Goal: Register for event/course: Sign up to attend an event or enroll in a course

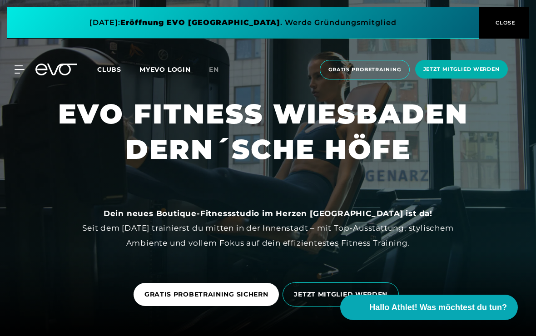
click at [212, 299] on span "GRATIS PROBETRAINING SICHERN" at bounding box center [206, 295] width 124 height 10
click at [379, 75] on span "Gratis Probetraining" at bounding box center [365, 70] width 90 height 20
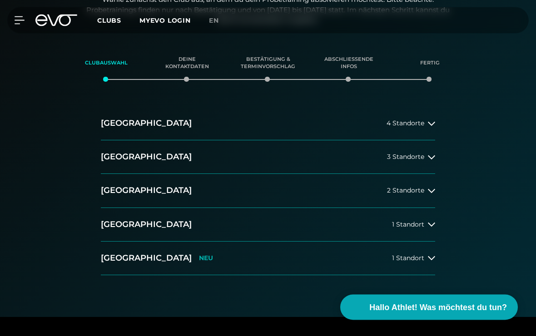
scroll to position [115, 0]
click at [430, 259] on icon at bounding box center [431, 257] width 7 height 7
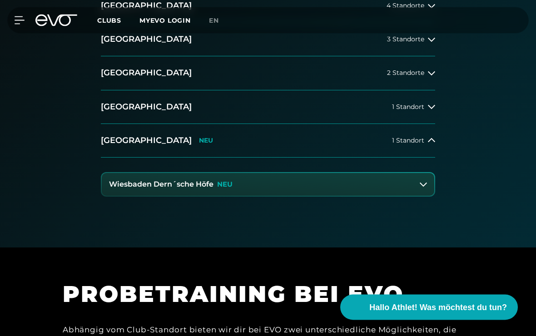
scroll to position [233, 0]
click at [336, 187] on button "Wiesbaden Dern´sche Höfe NEU" at bounding box center [268, 184] width 333 height 23
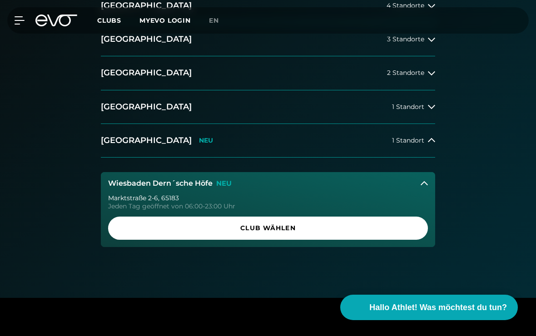
click at [303, 226] on span "Club wählen" at bounding box center [268, 229] width 298 height 10
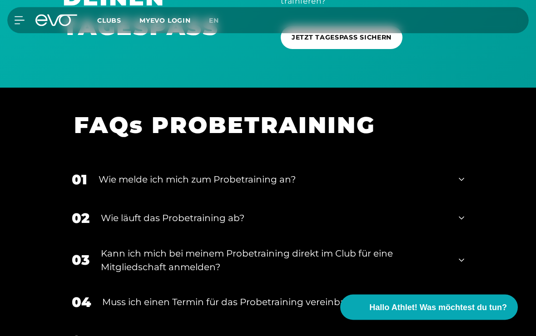
click at [462, 220] on div "02 Wie läuft das Probetraining ab?" at bounding box center [268, 218] width 411 height 39
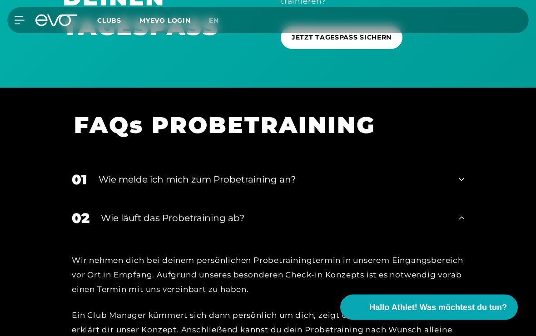
scroll to position [989, 0]
click at [459, 178] on icon at bounding box center [461, 179] width 5 height 11
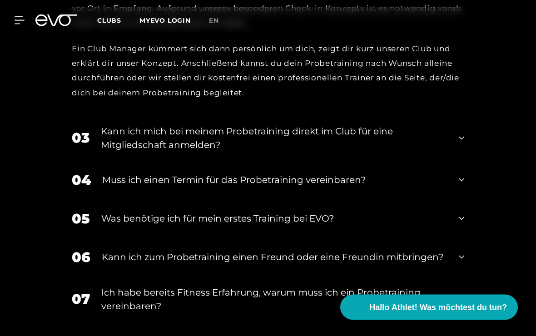
scroll to position [1413, 0]
click at [455, 172] on div "04 Muss ich einen Termin für das Probetraining vereinbaren?" at bounding box center [268, 180] width 411 height 39
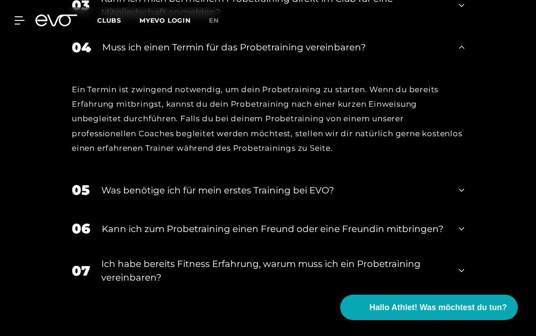
scroll to position [1545, 0]
click at [463, 189] on icon at bounding box center [461, 190] width 5 height 3
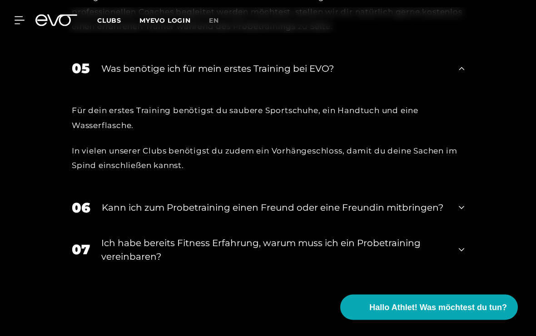
scroll to position [1667, 0]
click at [456, 245] on div "07 Ich habe bereits Fitness Erfahrung, warum muss ich ein Probetraining vereinb…" at bounding box center [268, 249] width 411 height 45
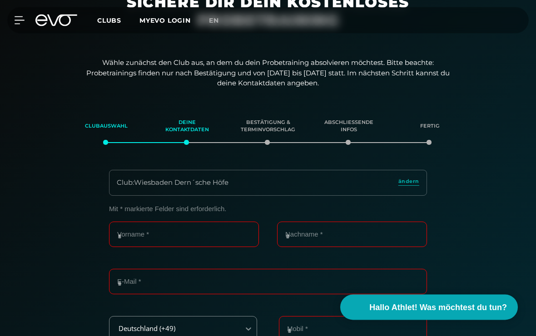
scroll to position [0, 0]
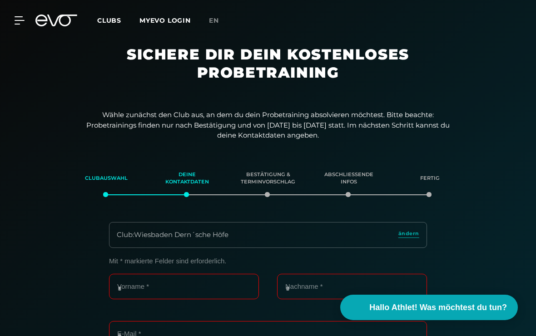
click at [15, 21] on icon at bounding box center [20, 20] width 10 height 8
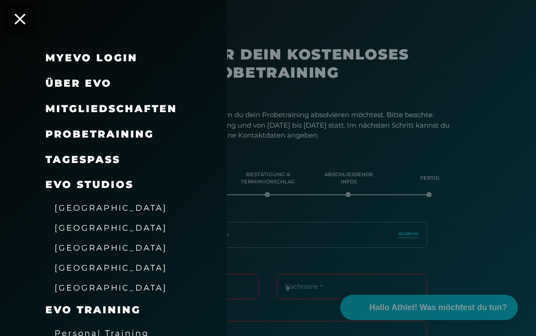
click at [127, 135] on span "Probetraining" at bounding box center [99, 134] width 109 height 12
click at [96, 130] on span "Probetraining" at bounding box center [99, 134] width 109 height 12
click at [114, 130] on span "Probetraining" at bounding box center [99, 134] width 109 height 12
click at [109, 136] on span "Probetraining" at bounding box center [99, 134] width 109 height 12
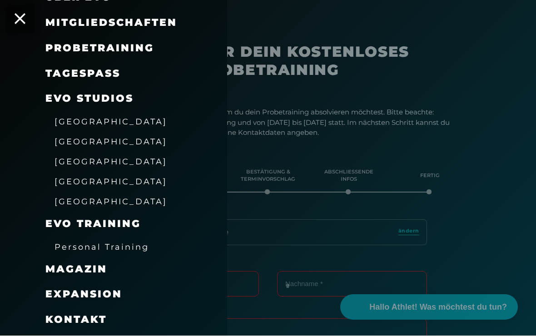
scroll to position [86, 0]
click at [21, 20] on icon at bounding box center [20, 19] width 11 height 11
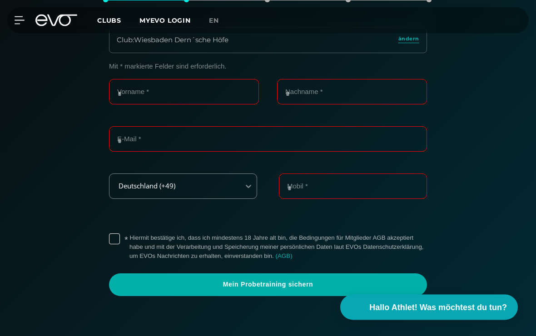
scroll to position [195, 0]
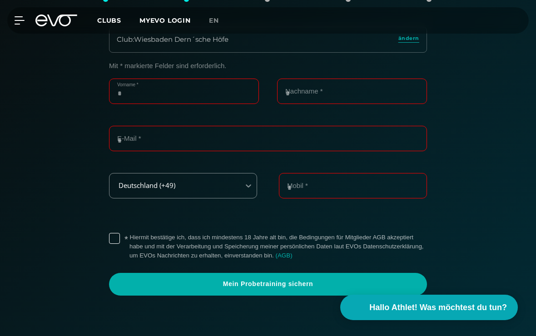
click at [133, 93] on input "Vorname *" at bounding box center [184, 91] width 150 height 25
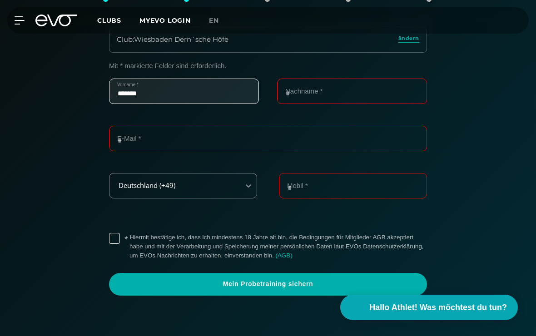
type input "******"
click at [308, 91] on input "Nachname *" at bounding box center [352, 91] width 150 height 25
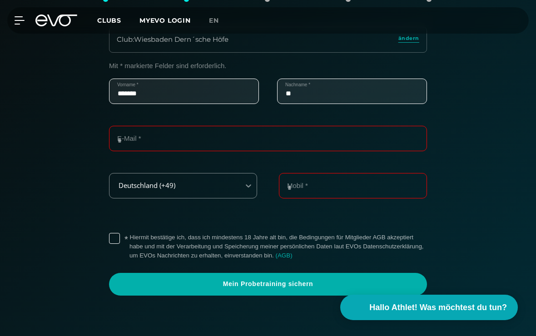
type input "*"
type input "******"
click at [134, 132] on input "E-Mail *" at bounding box center [268, 138] width 318 height 25
type input "**********"
click at [321, 186] on input "Mobil *" at bounding box center [353, 185] width 148 height 25
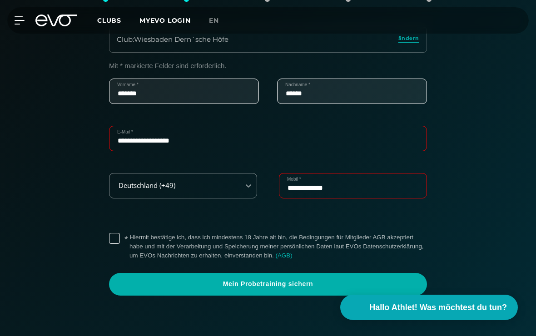
type input "**********"
click at [130, 233] on label "* Hiermit bestätige ich, dass ich mindestens 18 Jahre alt bin, die Bedingungen …" at bounding box center [279, 246] width 298 height 27
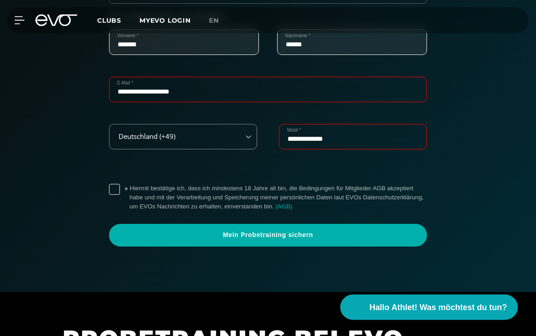
scroll to position [244, 0]
click at [299, 231] on span "Mein Probetraining sichern" at bounding box center [268, 235] width 296 height 9
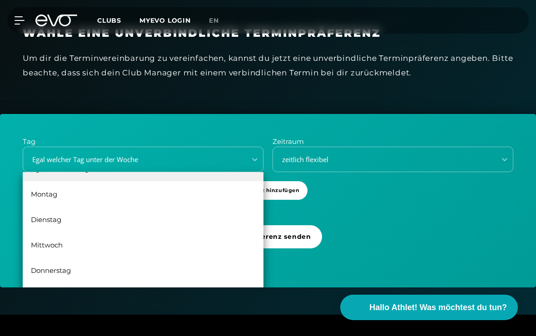
scroll to position [16, 0]
click at [55, 274] on div "Donnerstag" at bounding box center [143, 270] width 241 height 25
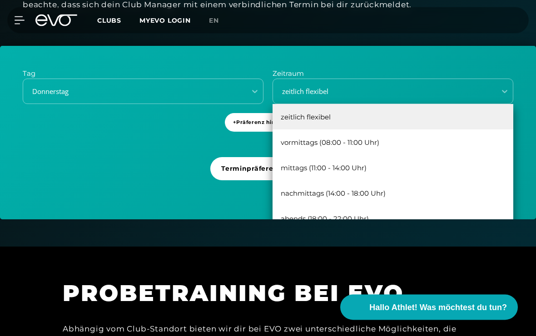
scroll to position [287, 0]
click at [339, 172] on div "mittags (11:00 - 14:00 Uhr)" at bounding box center [393, 167] width 241 height 25
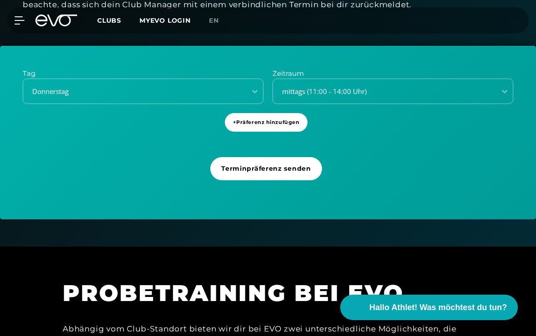
click at [290, 169] on span "Terminpräferenz senden" at bounding box center [266, 169] width 90 height 10
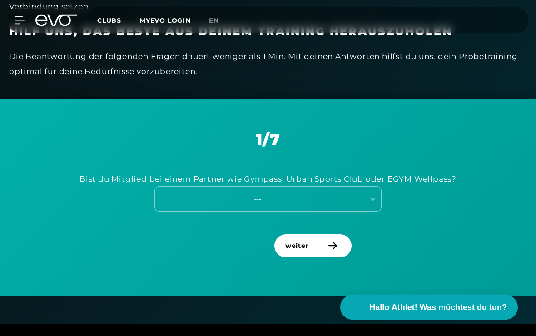
scroll to position [295, 0]
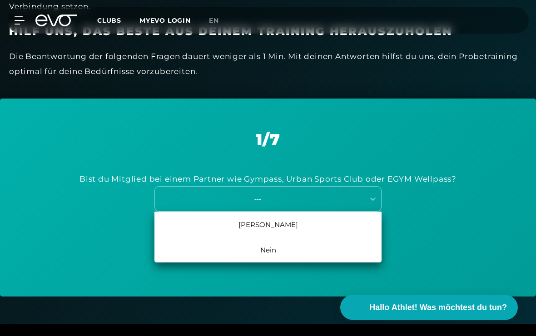
click at [265, 253] on div "Nein" at bounding box center [267, 249] width 227 height 25
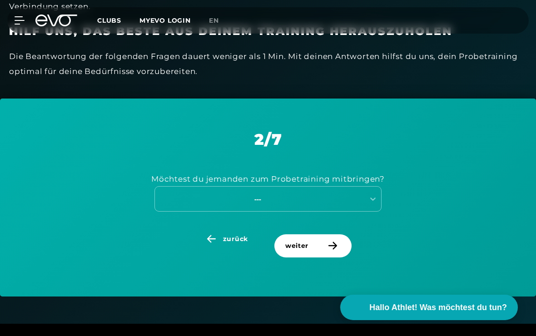
click at [320, 244] on span "weiter" at bounding box center [312, 245] width 77 height 23
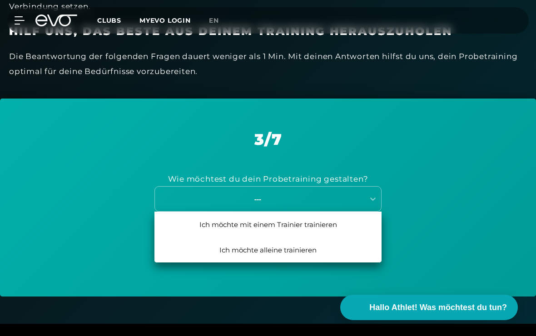
click at [313, 225] on div "Ich möchte mit einem Trainier trainieren" at bounding box center [267, 224] width 227 height 25
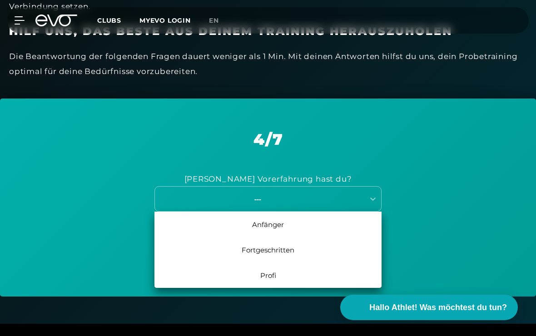
click at [278, 220] on div "Anfänger" at bounding box center [267, 224] width 227 height 25
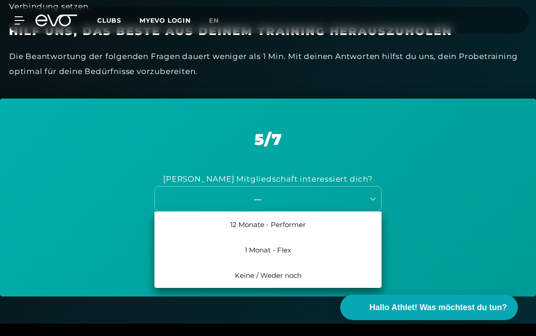
click at [279, 247] on div "1 Monat - Flex" at bounding box center [267, 249] width 227 height 25
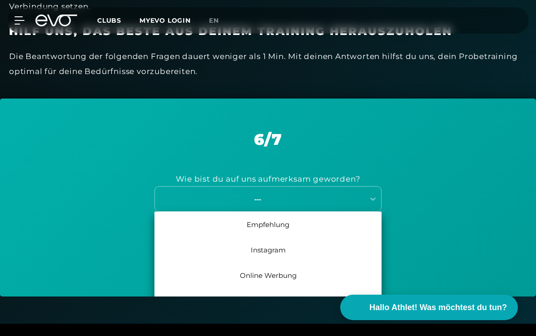
click at [286, 224] on div "Empfehlung" at bounding box center [267, 224] width 227 height 25
click at [279, 251] on div "Per Email" at bounding box center [267, 249] width 227 height 25
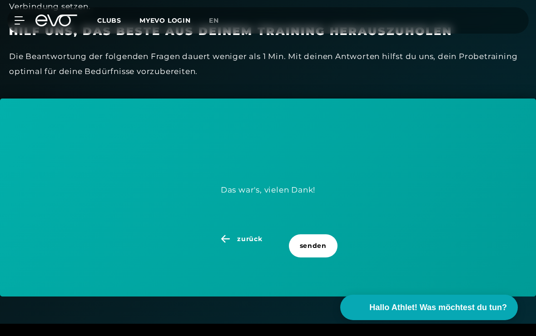
click at [317, 241] on span "senden" at bounding box center [313, 246] width 27 height 10
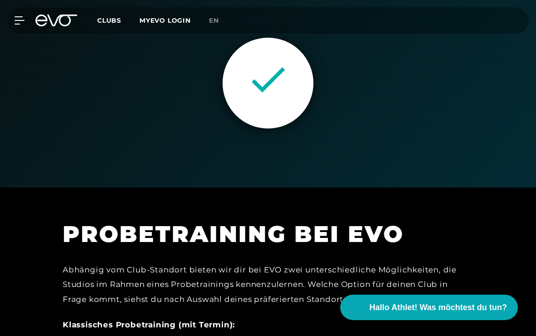
scroll to position [314, 0]
